Goal: Transaction & Acquisition: Purchase product/service

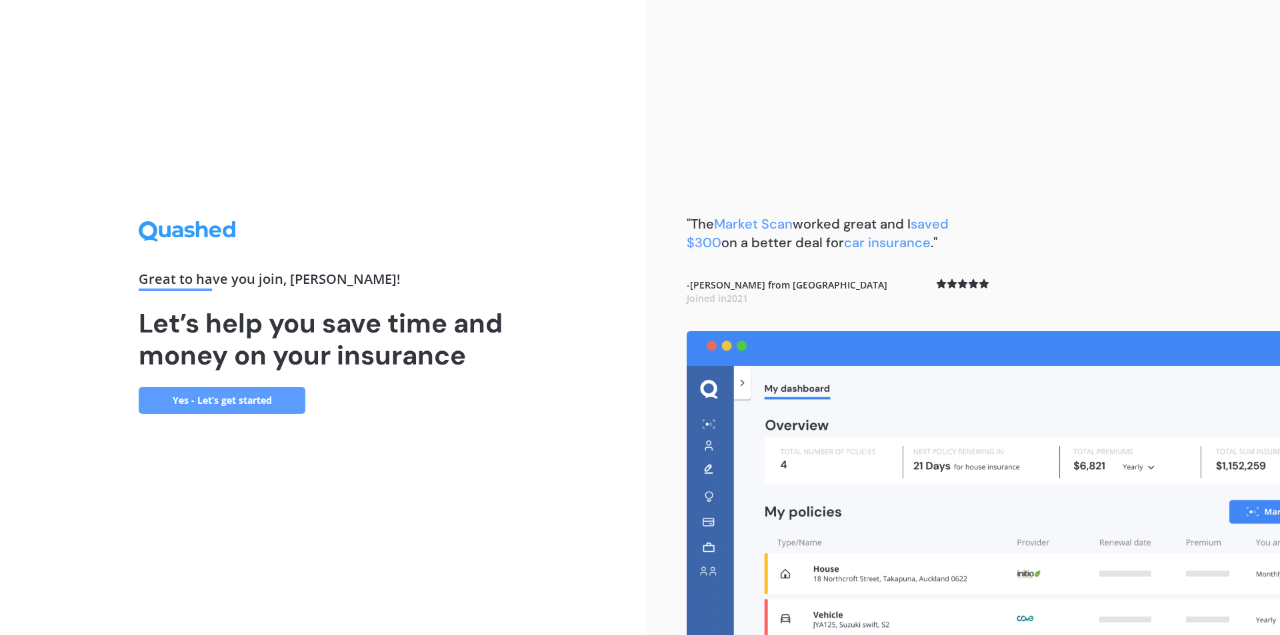
click at [275, 404] on link "Yes - Let’s get started" at bounding box center [222, 400] width 167 height 27
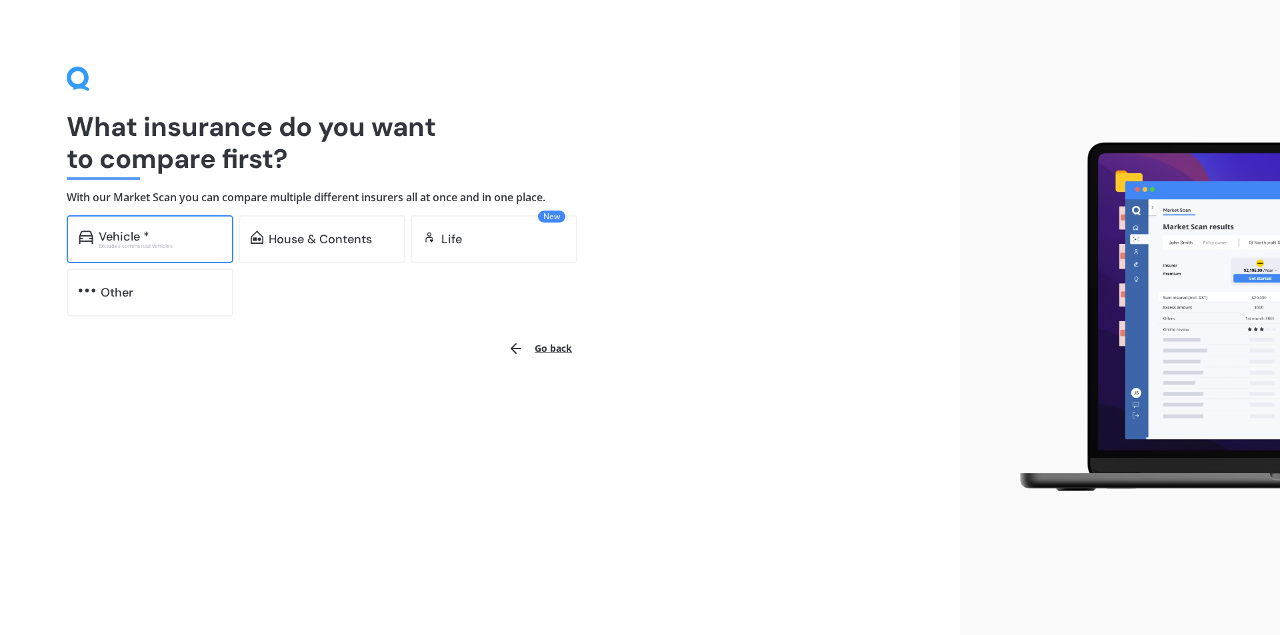
click at [151, 238] on div "Vehicle *" at bounding box center [160, 236] width 123 height 13
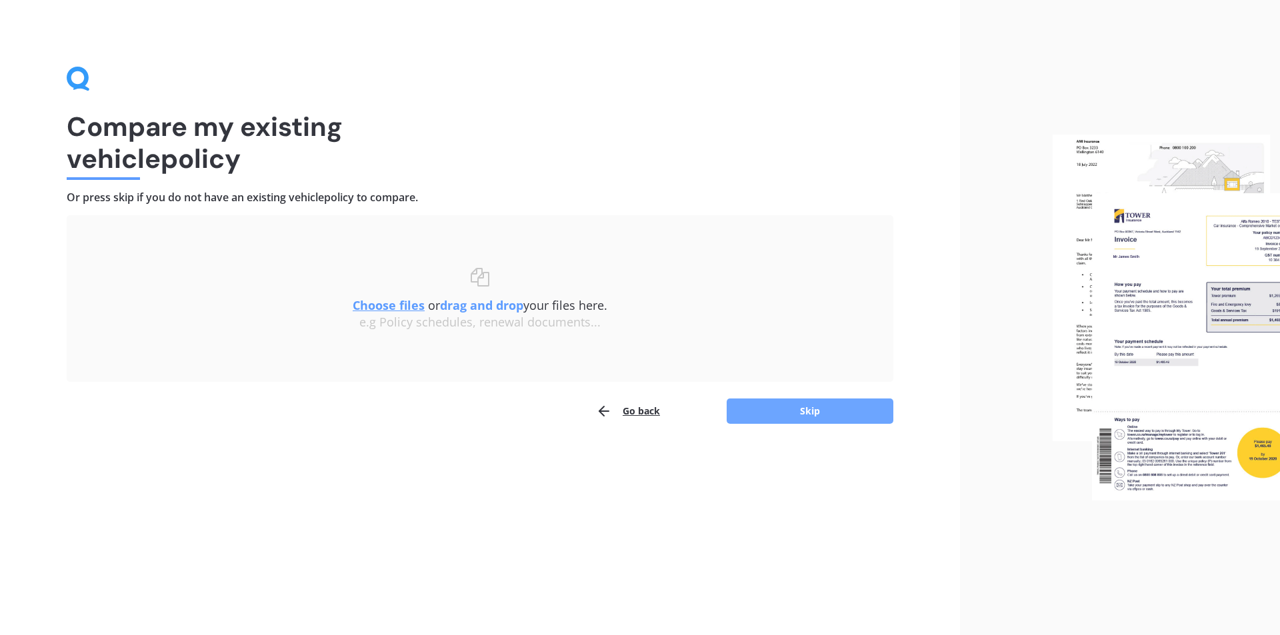
click at [752, 407] on button "Skip" at bounding box center [809, 411] width 167 height 25
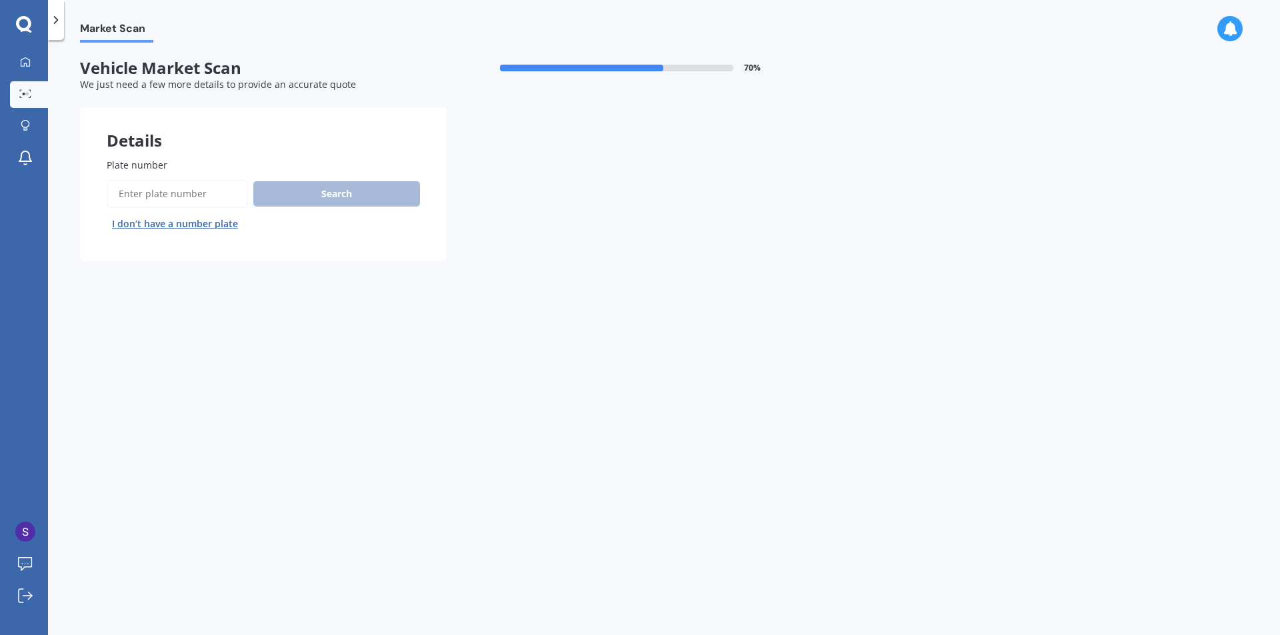
click at [173, 191] on input "Plate number" at bounding box center [177, 194] width 141 height 28
type input "smONEZ"
click at [298, 199] on button "Search" at bounding box center [336, 193] width 167 height 25
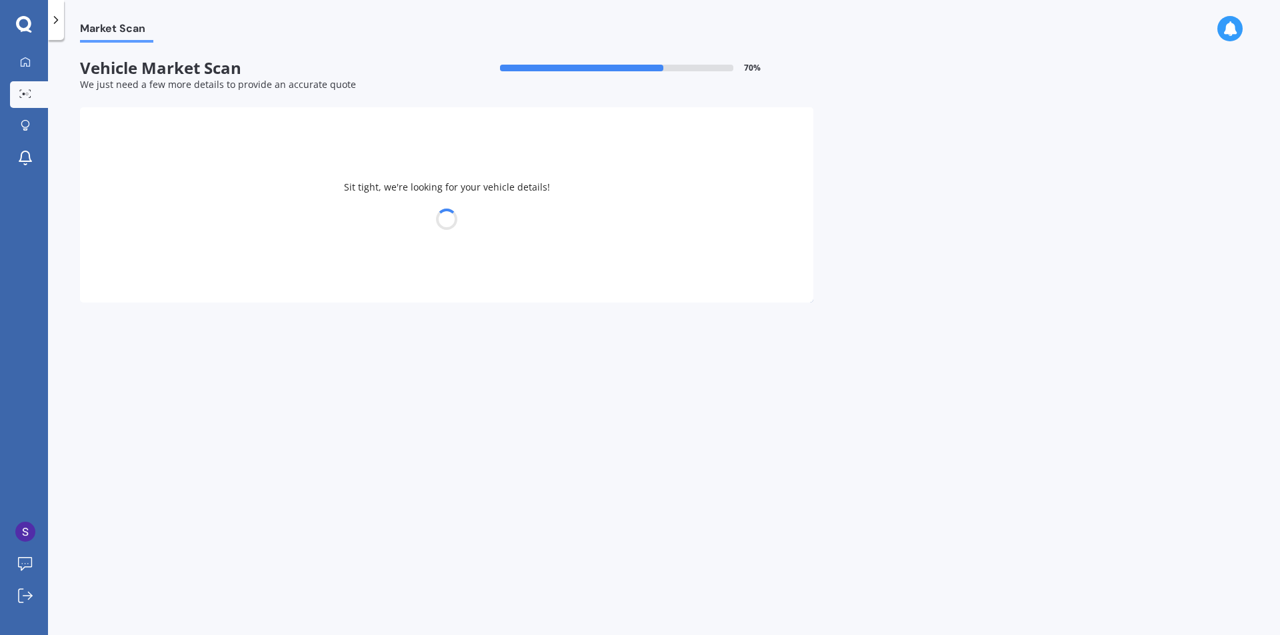
select select "FORD"
select select "RANGER"
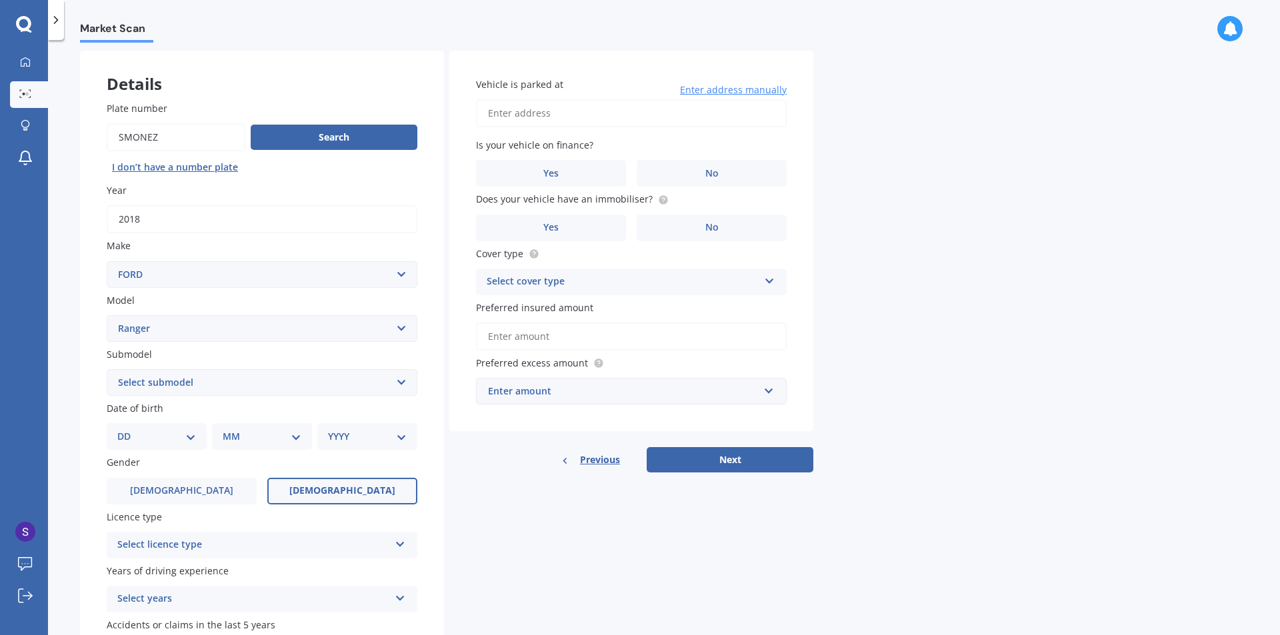
scroll to position [133, 0]
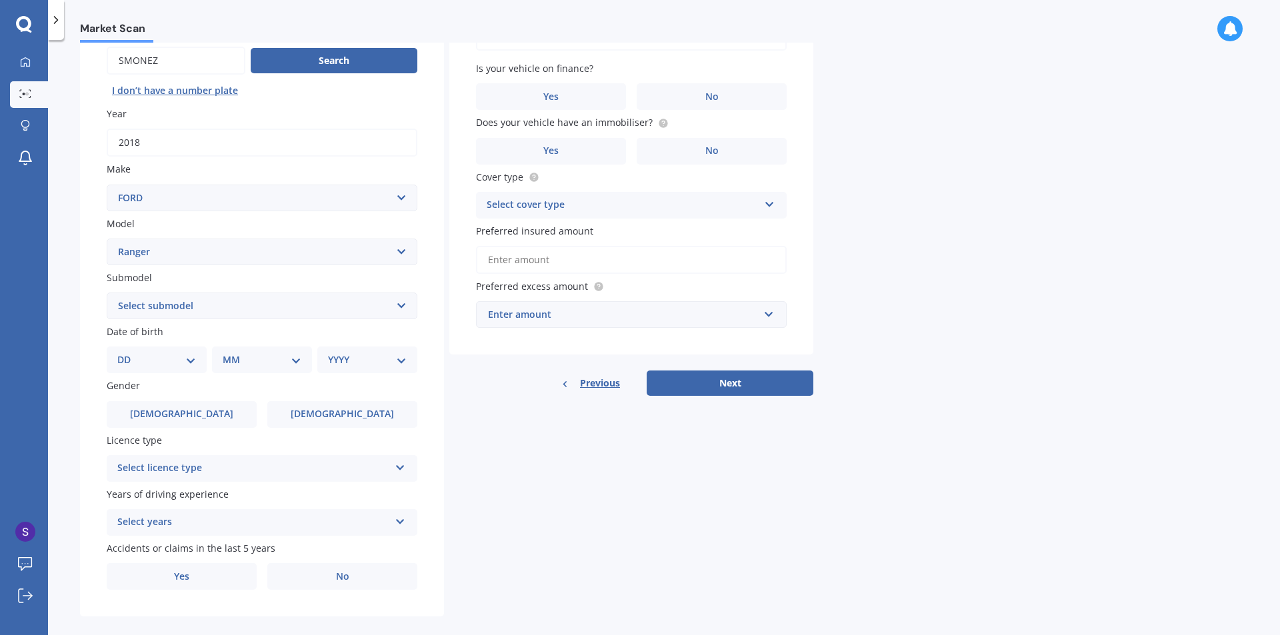
click at [169, 361] on select "DD 01 02 03 04 05 06 07 08 09 10 11 12 13 14 15 16 17 18 19 20 21 22 23 24 25 2…" at bounding box center [156, 360] width 79 height 15
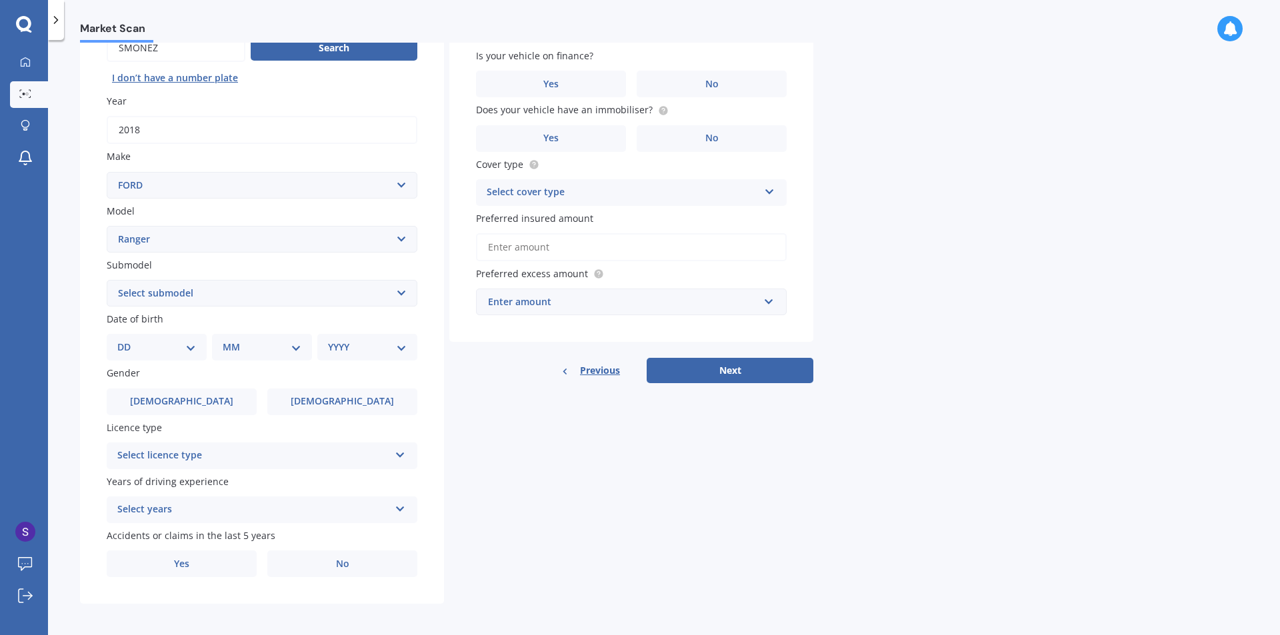
scroll to position [149, 0]
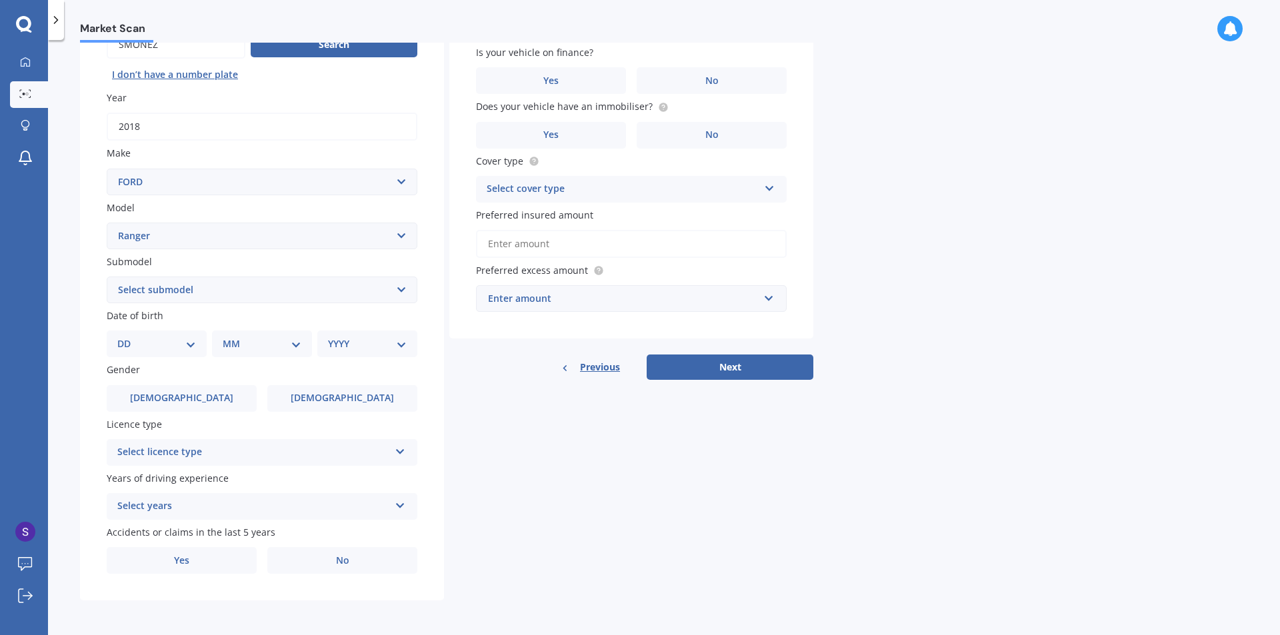
click at [141, 345] on select "DD 01 02 03 04 05 06 07 08 09 10 11 12 13 14 15 16 17 18 19 20 21 22 23 24 25 2…" at bounding box center [156, 344] width 79 height 15
select select "27"
click at [128, 337] on select "DD 01 02 03 04 05 06 07 08 09 10 11 12 13 14 15 16 17 18 19 20 21 22 23 24 25 2…" at bounding box center [156, 344] width 79 height 15
click at [243, 343] on select "MM 01 02 03 04 05 06 07 08 09 10 11 12" at bounding box center [264, 344] width 73 height 15
select select "12"
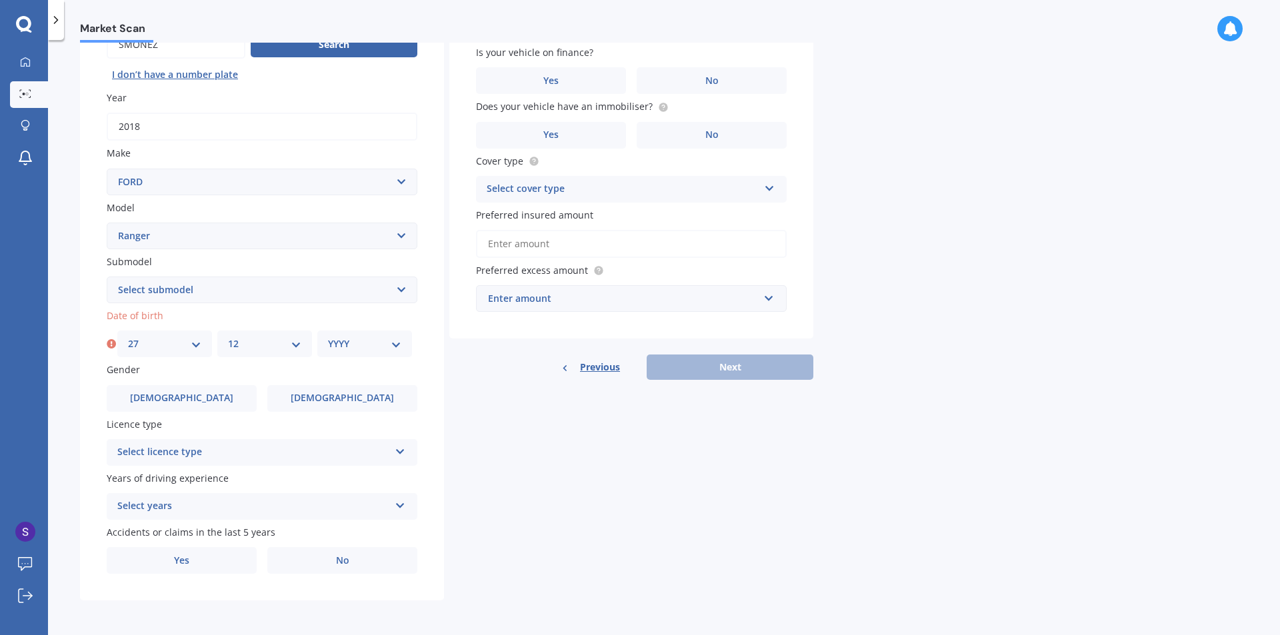
click at [228, 337] on select "MM 01 02 03 04 05 06 07 08 09 10 11 12" at bounding box center [264, 344] width 73 height 15
click at [360, 349] on select "YYYY 2025 2024 2023 2022 2021 2020 2019 2018 2017 2016 2015 2014 2013 2012 2011…" at bounding box center [364, 344] width 73 height 15
select select "1981"
click at [328, 337] on select "YYYY 2025 2024 2023 2022 2021 2020 2019 2018 2017 2016 2015 2014 2013 2012 2011…" at bounding box center [364, 344] width 73 height 15
click at [218, 455] on div "Select licence type" at bounding box center [253, 453] width 272 height 16
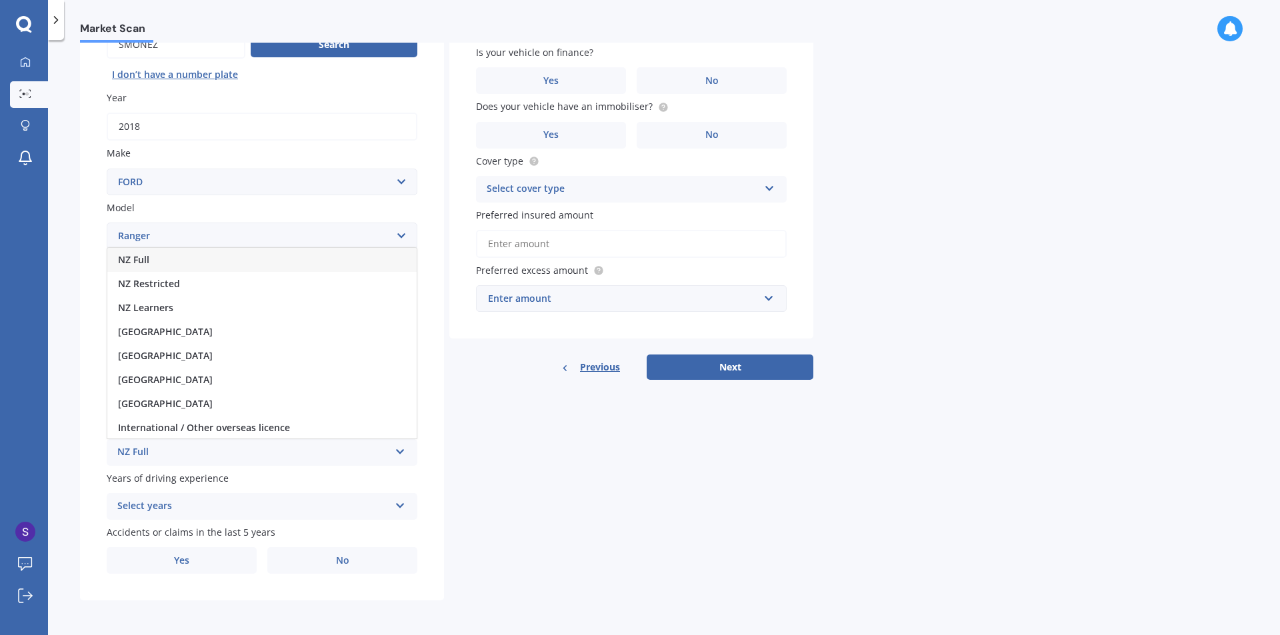
click at [180, 262] on div "NZ Full" at bounding box center [261, 260] width 309 height 24
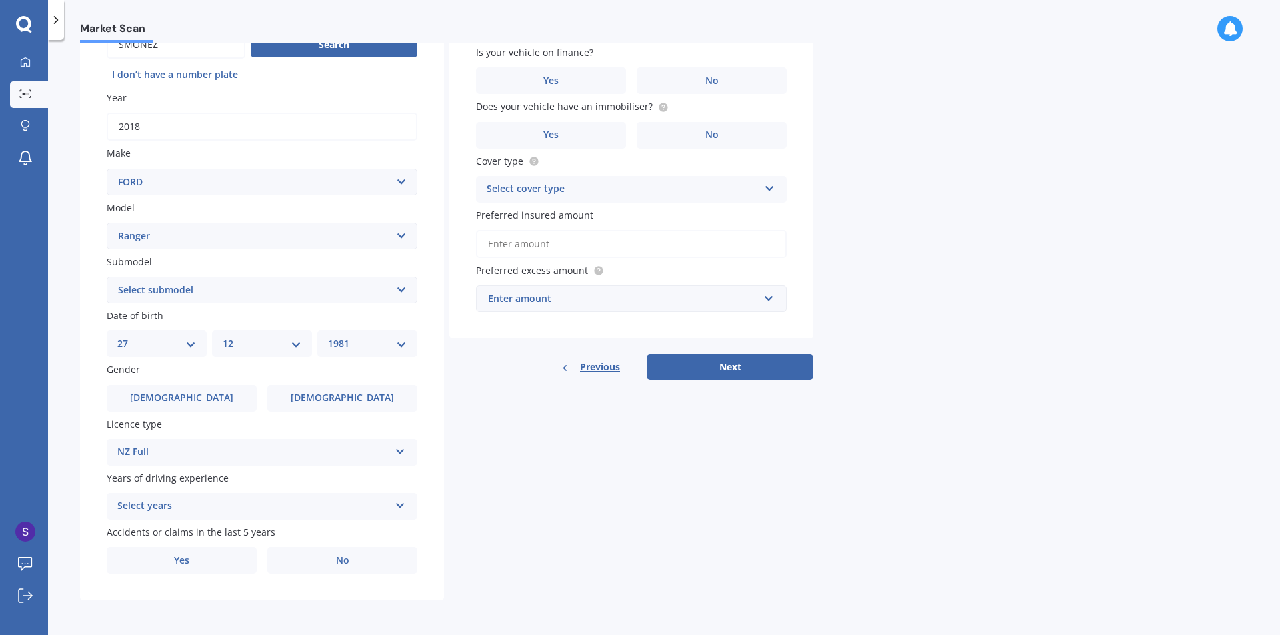
click at [191, 503] on div "Select years" at bounding box center [253, 506] width 272 height 16
click at [195, 379] on div "5 or more years" at bounding box center [261, 385] width 309 height 24
click at [292, 564] on label "No" at bounding box center [342, 560] width 150 height 27
click at [0, 0] on input "No" at bounding box center [0, 0] width 0 height 0
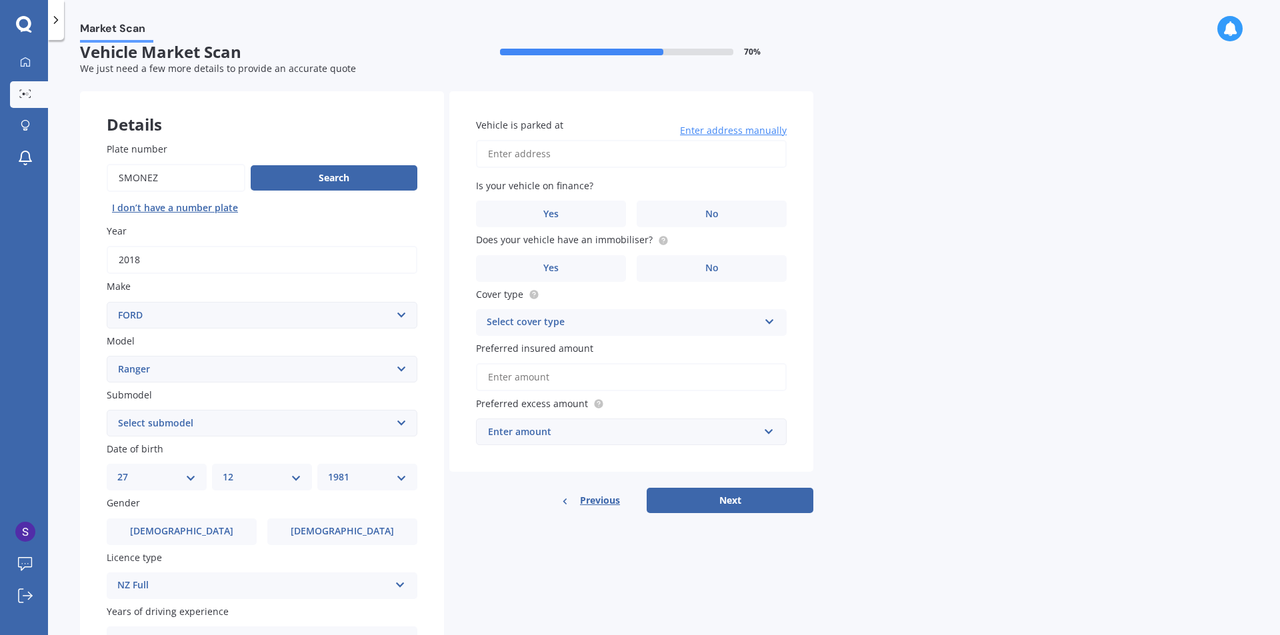
scroll to position [0, 0]
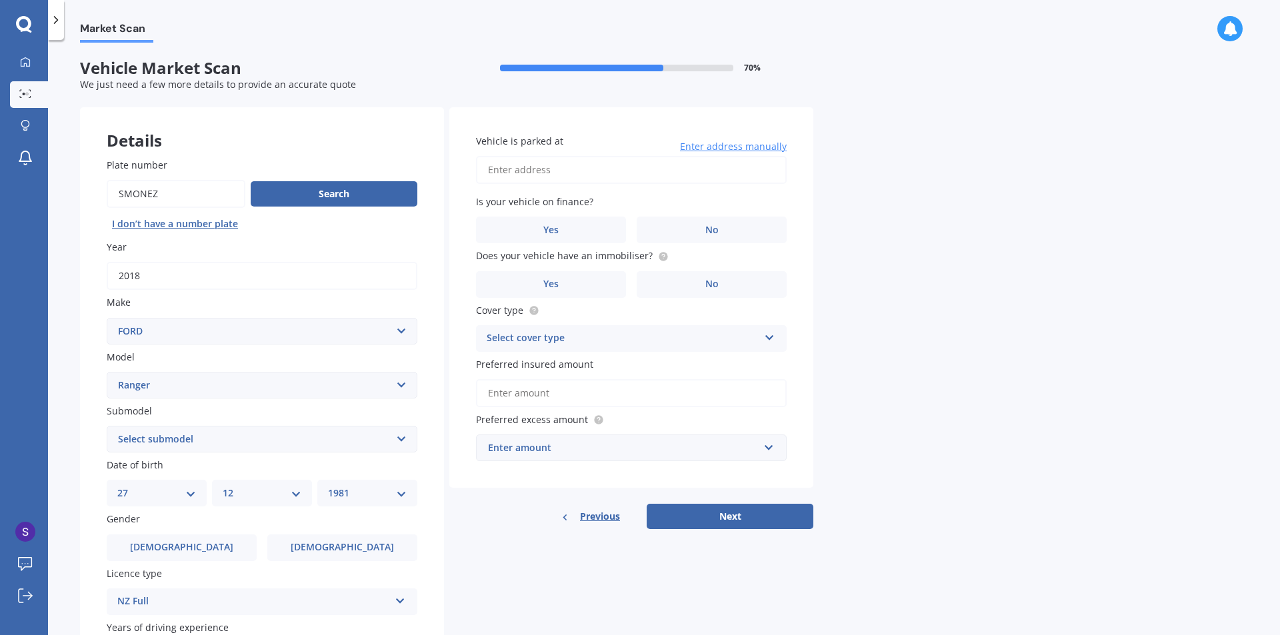
click at [528, 157] on input "Vehicle is parked at" at bounding box center [631, 170] width 311 height 28
type input "89 James Mackie Road, Helensville 0875"
click at [696, 231] on label "No" at bounding box center [711, 230] width 150 height 27
click at [0, 0] on input "No" at bounding box center [0, 0] width 0 height 0
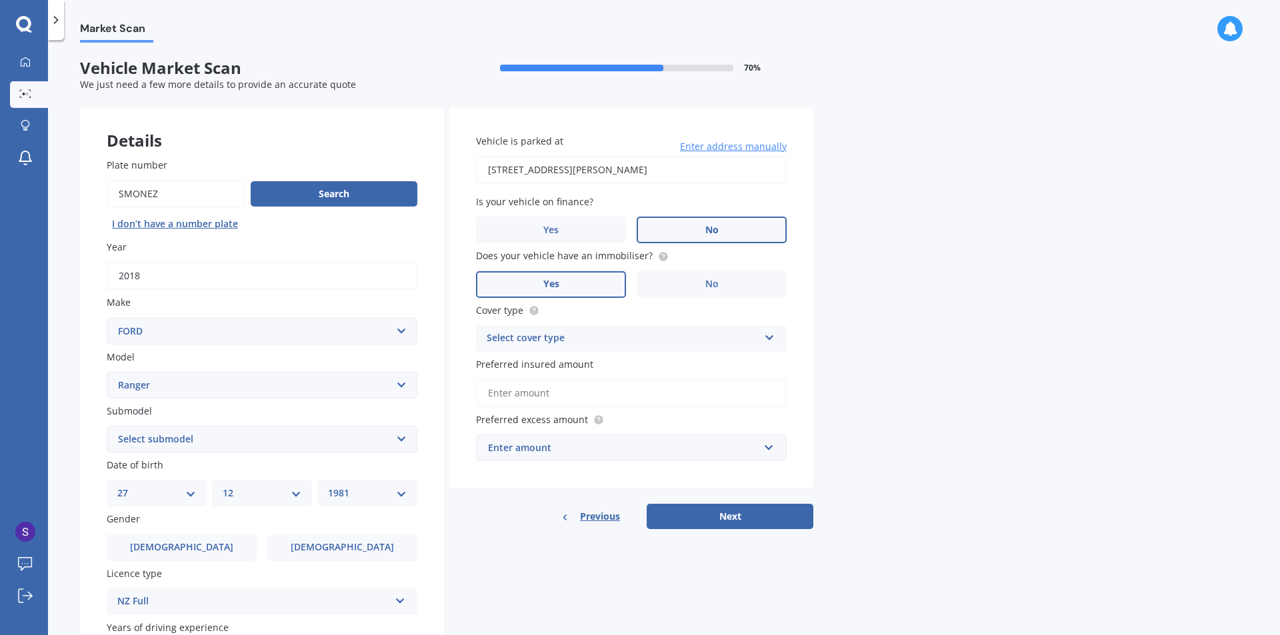
click at [580, 282] on label "Yes" at bounding box center [551, 284] width 150 height 27
click at [0, 0] on input "Yes" at bounding box center [0, 0] width 0 height 0
click at [590, 335] on div "Select cover type" at bounding box center [622, 339] width 272 height 16
click at [569, 359] on div "Comprehensive" at bounding box center [630, 365] width 309 height 24
click at [569, 393] on input "Preferred insured amount" at bounding box center [631, 393] width 311 height 28
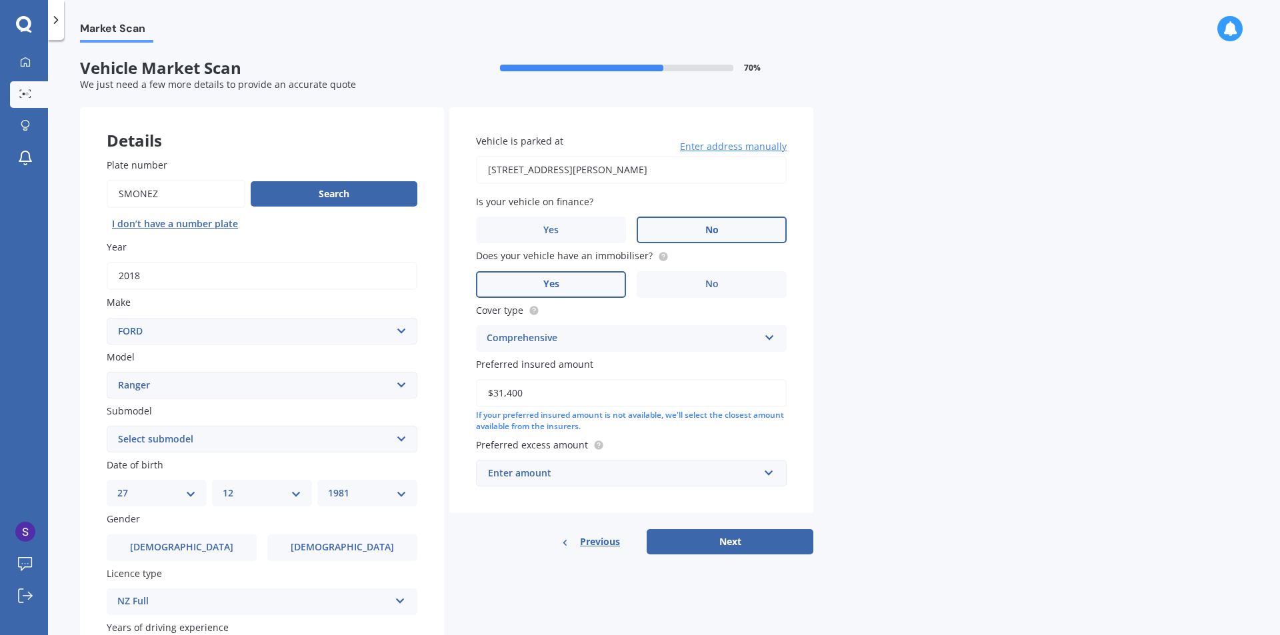
type input "$31,400"
click at [556, 469] on div "Enter amount" at bounding box center [623, 473] width 271 height 15
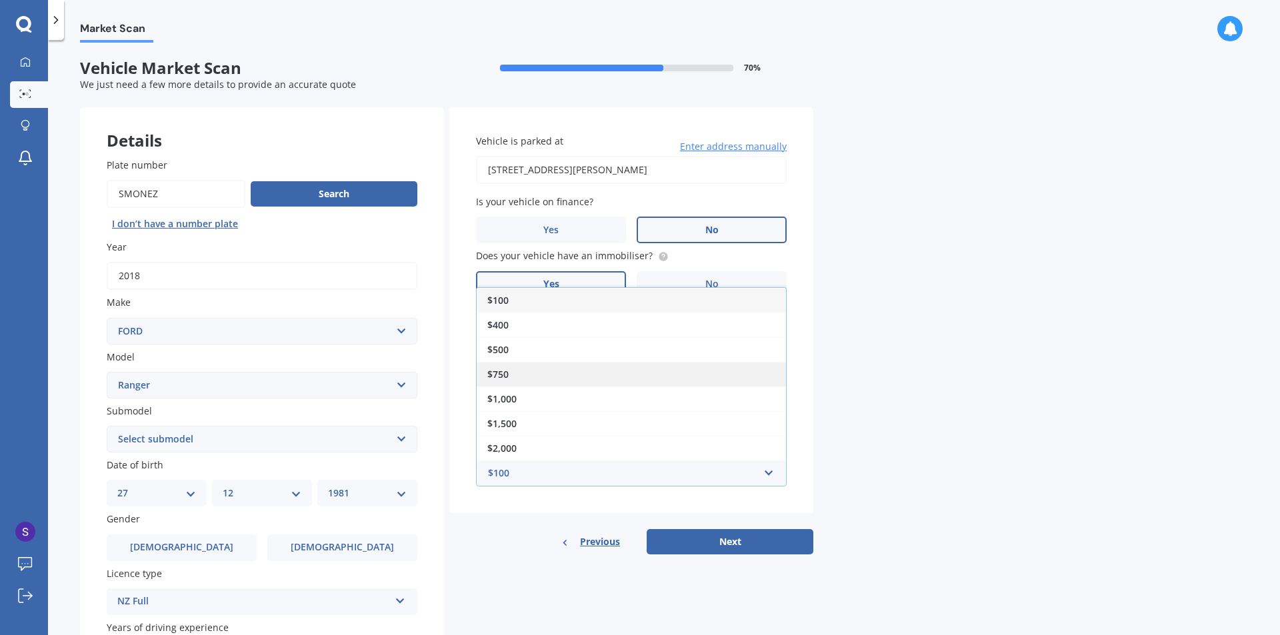
click at [550, 381] on div "$750" at bounding box center [630, 374] width 309 height 25
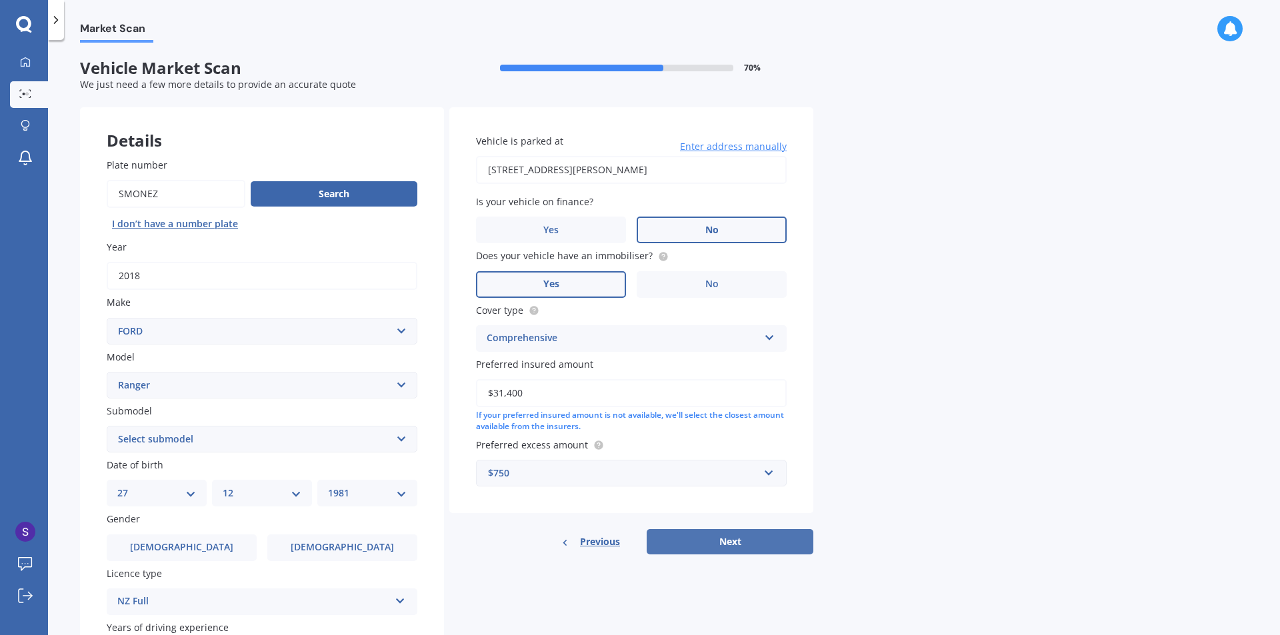
click at [698, 545] on button "Next" at bounding box center [729, 541] width 167 height 25
click at [179, 438] on select "Select submodel 4X2 3.2 Litre Turbo Diesel 4X2 XL 2.2 Litre Turbo Diesel 4X2 XL…" at bounding box center [262, 439] width 311 height 27
select select "4X4 XLT 3.2 LITRE TURBO DIESEL"
click at [107, 426] on select "Select submodel 4X2 3.2 Litre Turbo Diesel 4X2 XL 2.2 Litre Turbo Diesel 4X2 XL…" at bounding box center [262, 439] width 311 height 27
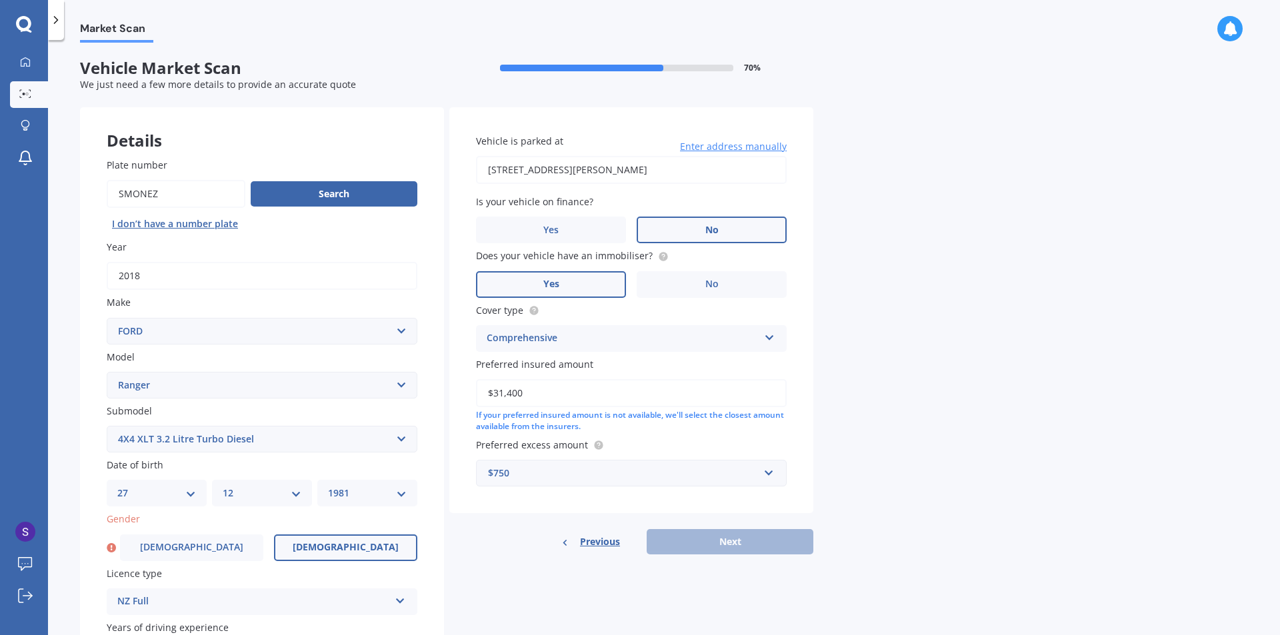
click at [366, 548] on label "Female" at bounding box center [345, 547] width 143 height 27
click at [0, 0] on input "Female" at bounding box center [0, 0] width 0 height 0
click at [709, 551] on button "Next" at bounding box center [729, 541] width 167 height 25
select select "27"
select select "12"
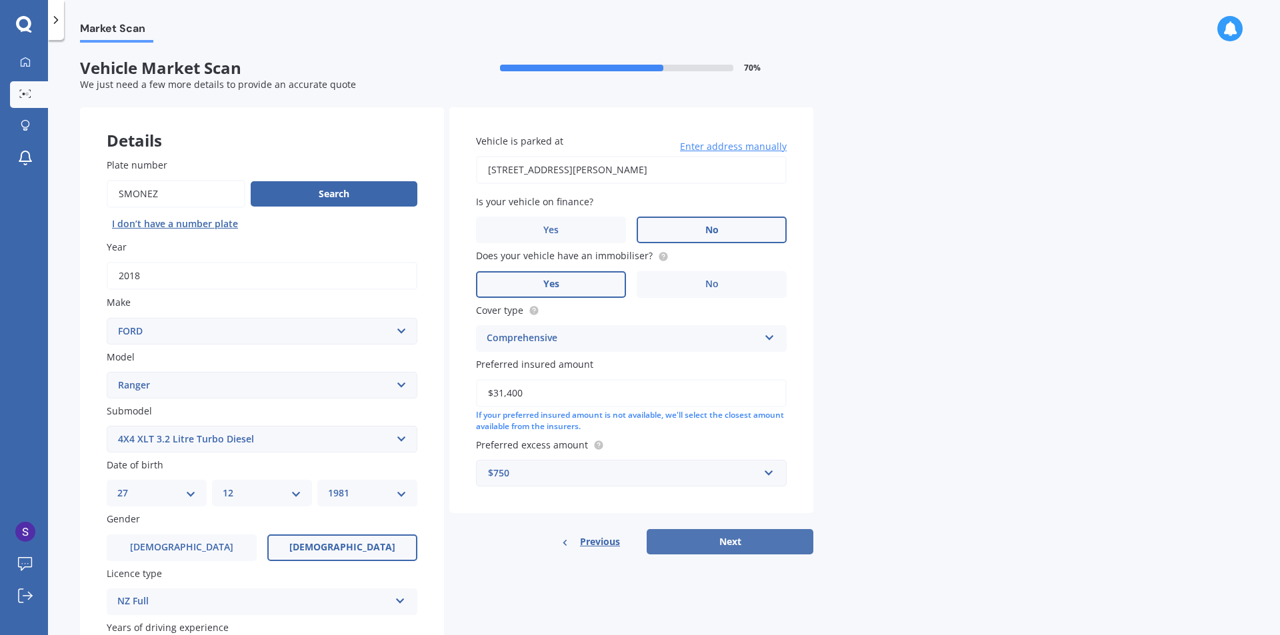
select select "1981"
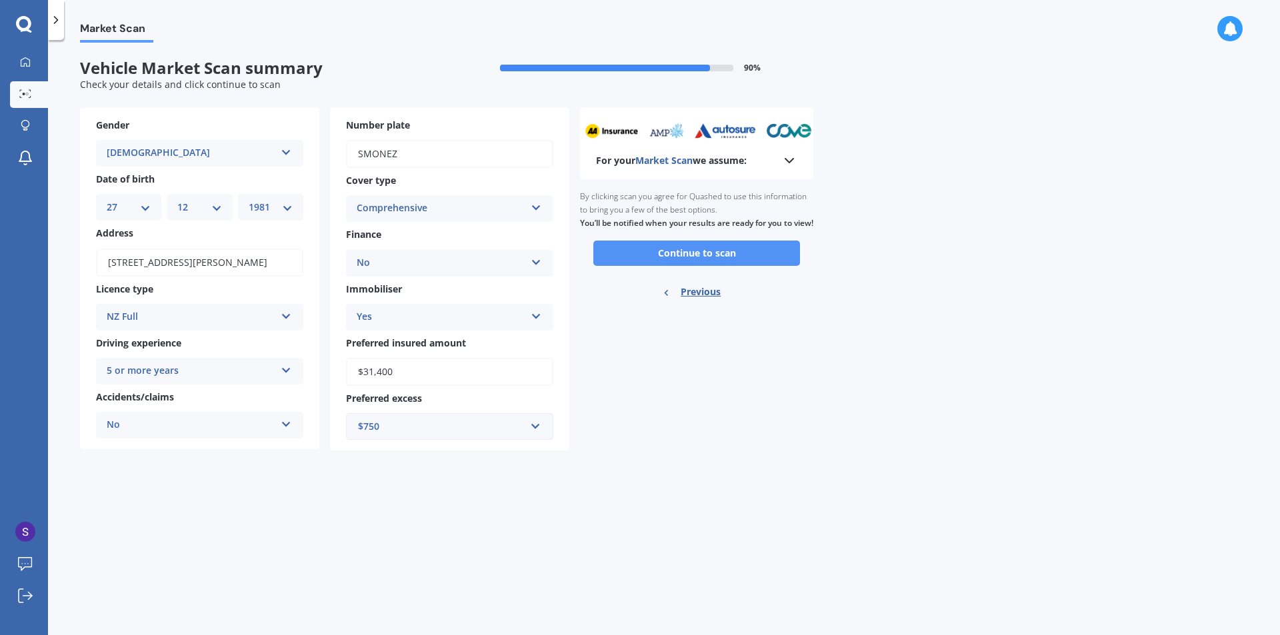
click at [671, 263] on button "Continue to scan" at bounding box center [696, 253] width 207 height 25
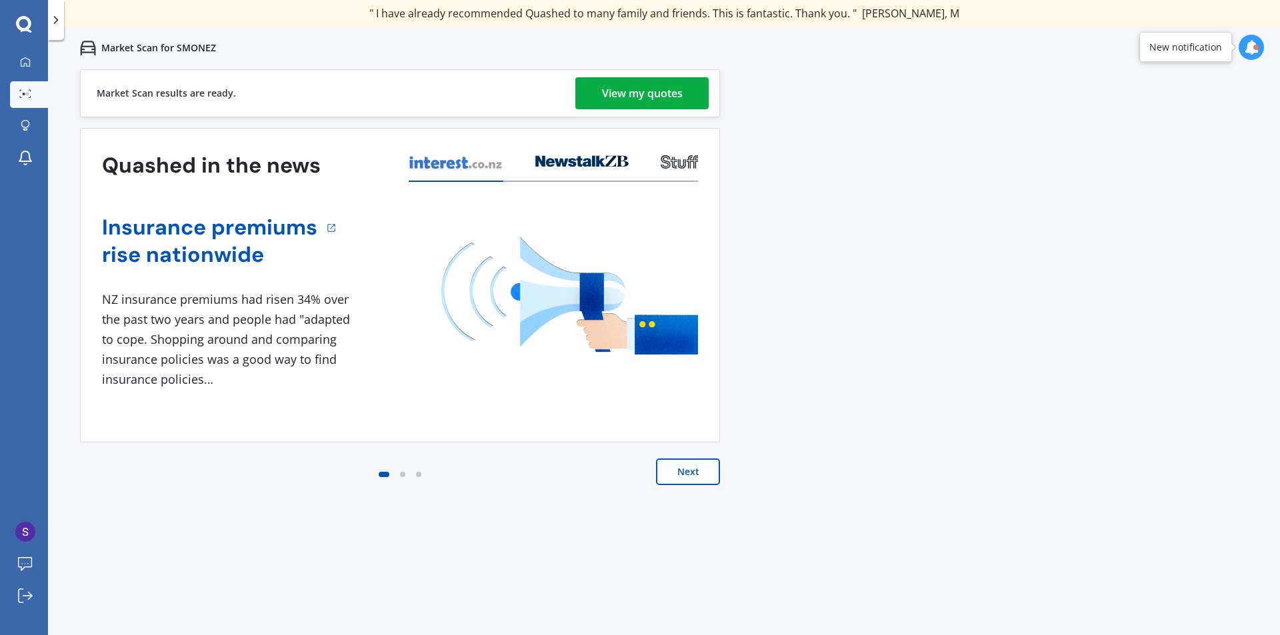
click at [620, 83] on div "View my quotes" at bounding box center [642, 93] width 81 height 32
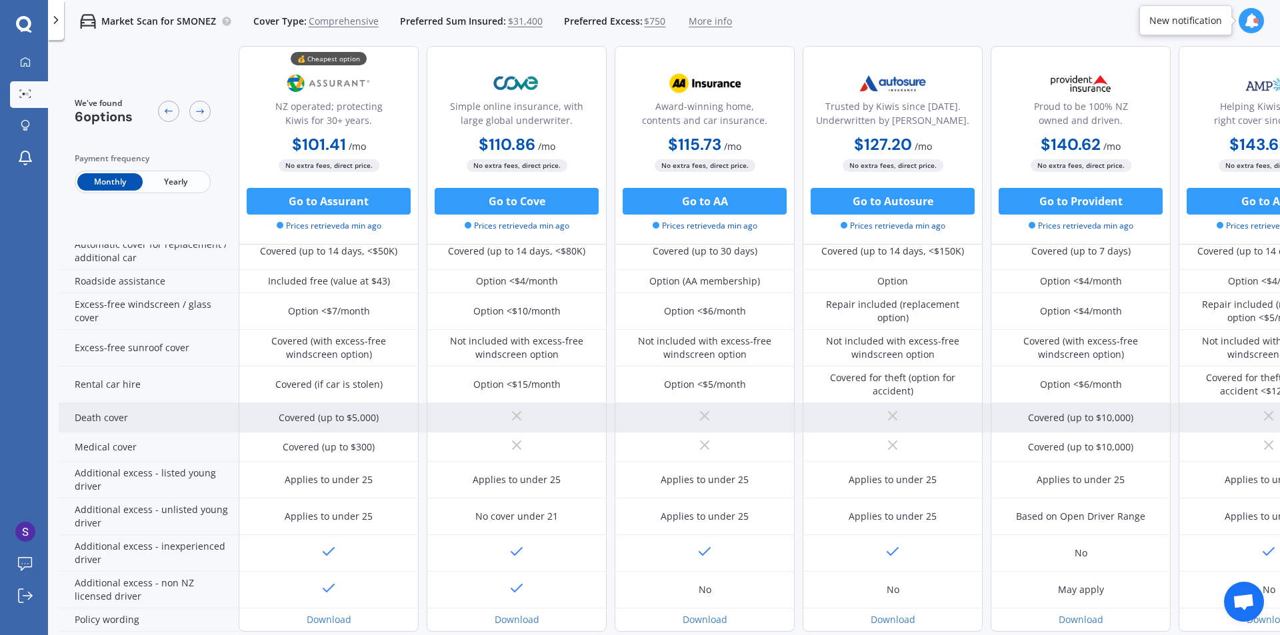
scroll to position [379, 0]
